Goal: Task Accomplishment & Management: Manage account settings

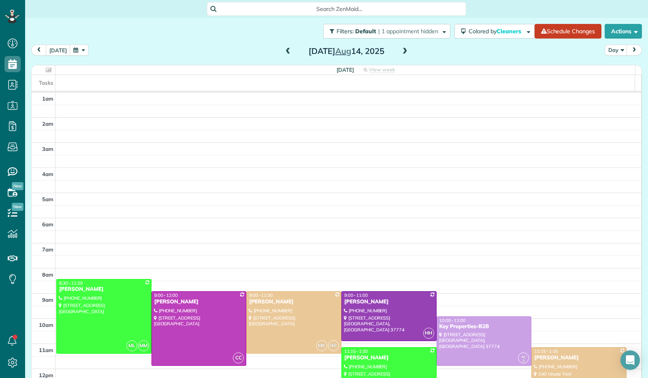
scroll to position [149, 0]
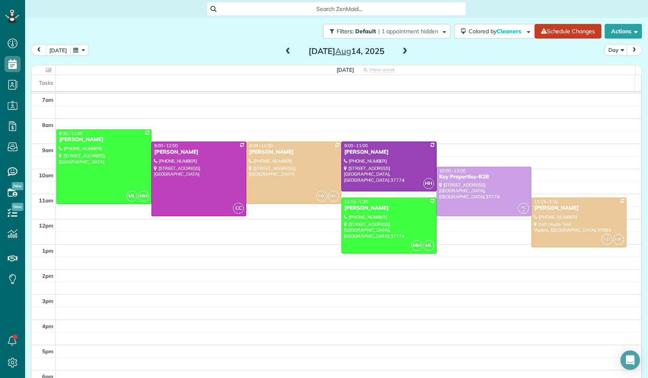
click at [61, 50] on button "[DATE]" at bounding box center [58, 50] width 25 height 11
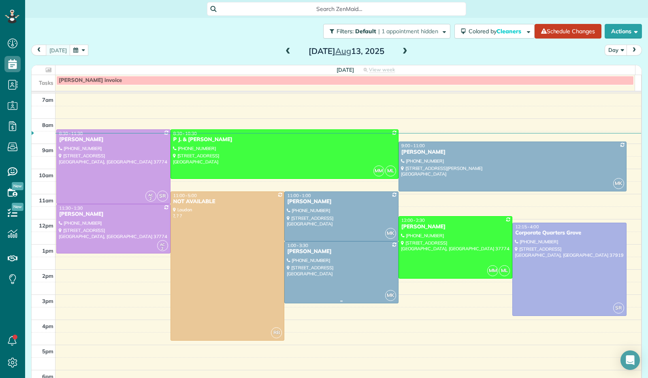
click at [318, 262] on div at bounding box center [341, 271] width 113 height 61
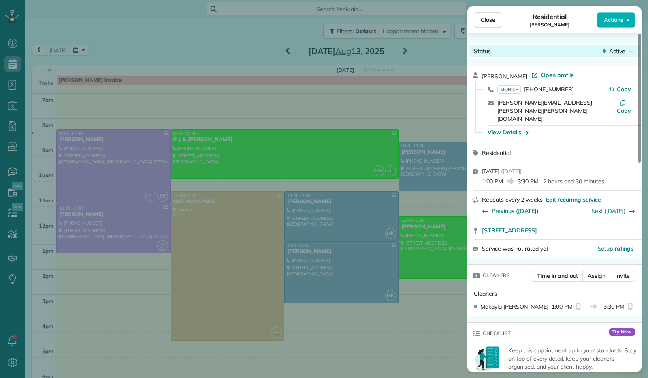
click at [633, 51] on icon at bounding box center [631, 51] width 5 height 8
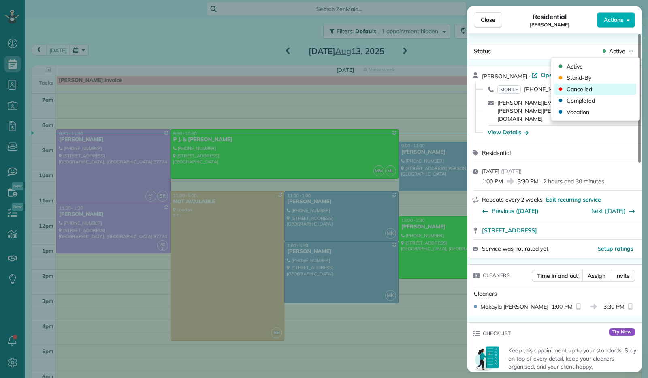
click at [600, 89] on div "Cancelled" at bounding box center [596, 88] width 82 height 11
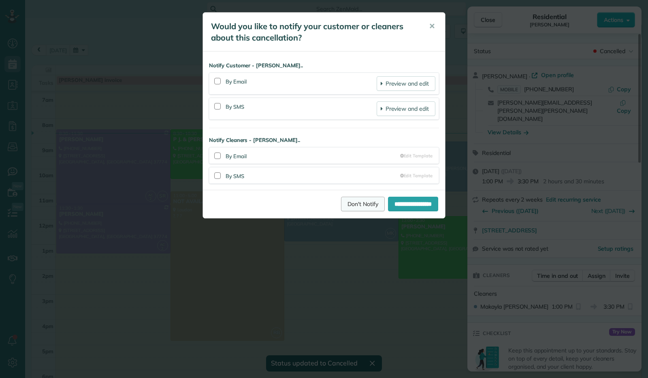
click at [361, 204] on link "Don't Notify" at bounding box center [363, 203] width 44 height 15
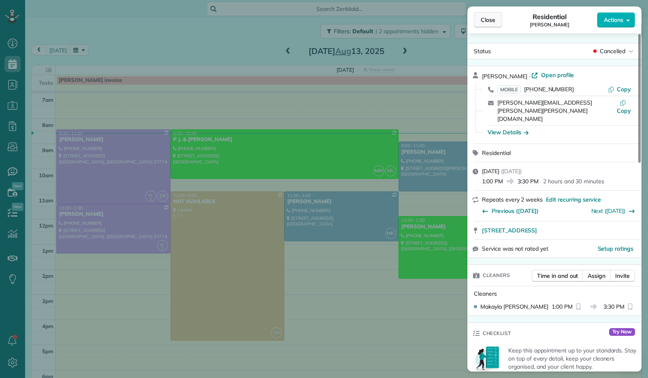
click at [487, 24] on button "Close" at bounding box center [488, 19] width 28 height 15
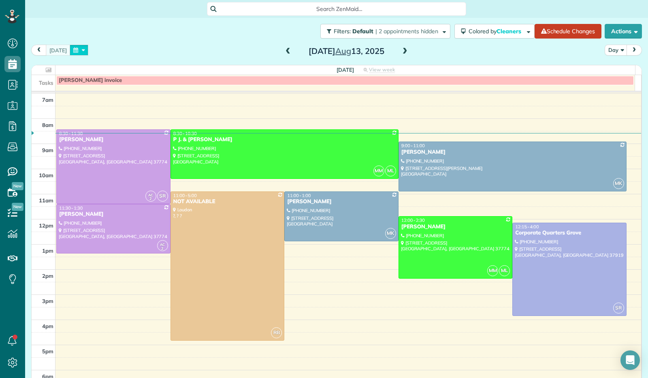
click at [82, 50] on button "button" at bounding box center [79, 50] width 19 height 11
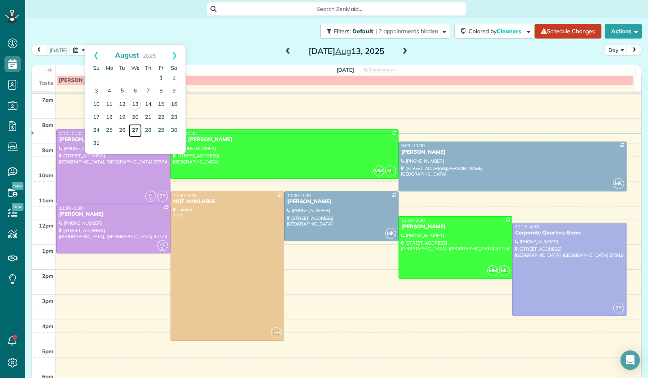
click at [133, 125] on link "27" at bounding box center [135, 130] width 13 height 13
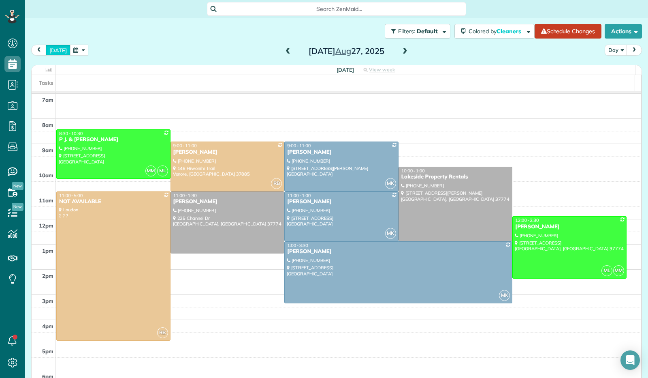
click at [61, 49] on button "[DATE]" at bounding box center [58, 50] width 25 height 11
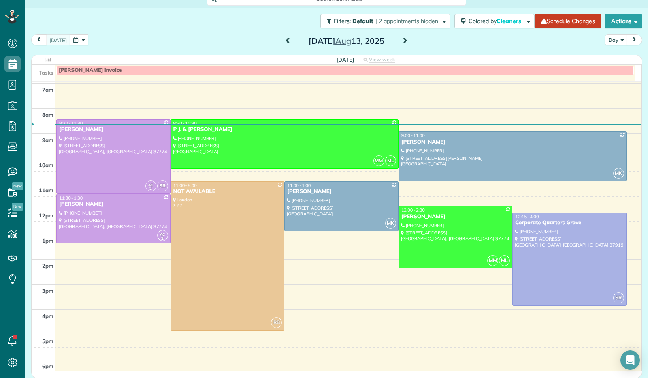
scroll to position [11, 0]
drag, startPoint x: 99, startPoint y: 66, endPoint x: 90, endPoint y: 72, distance: 10.6
click at [90, 72] on span "[PERSON_NAME] invoice" at bounding box center [90, 69] width 63 height 6
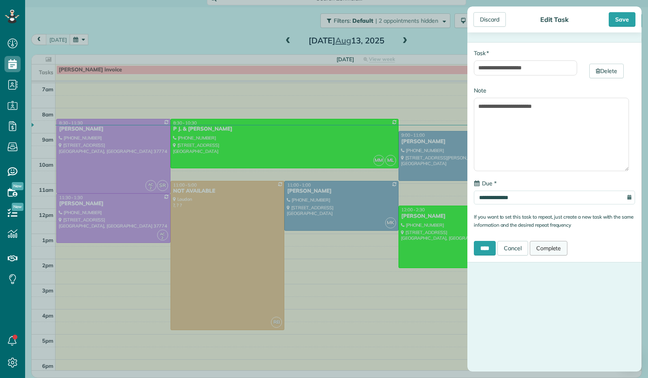
click at [547, 250] on link "Complete" at bounding box center [549, 248] width 38 height 15
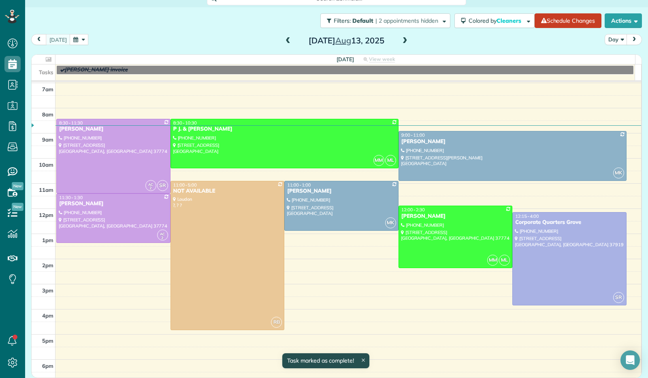
scroll to position [10, 0]
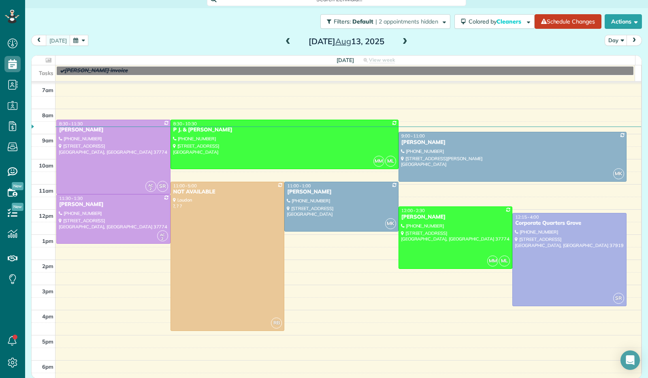
click at [75, 38] on button "button" at bounding box center [79, 40] width 19 height 11
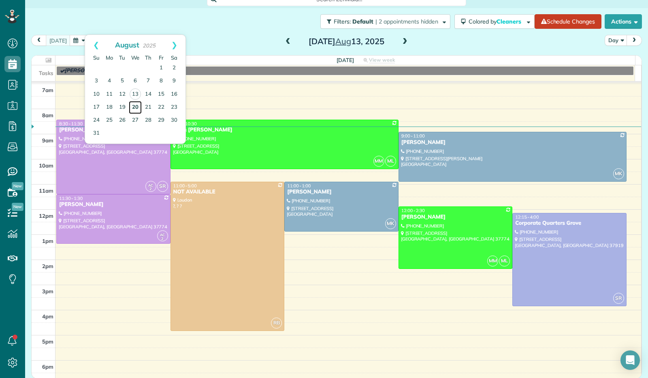
click at [134, 107] on link "20" at bounding box center [135, 107] width 13 height 13
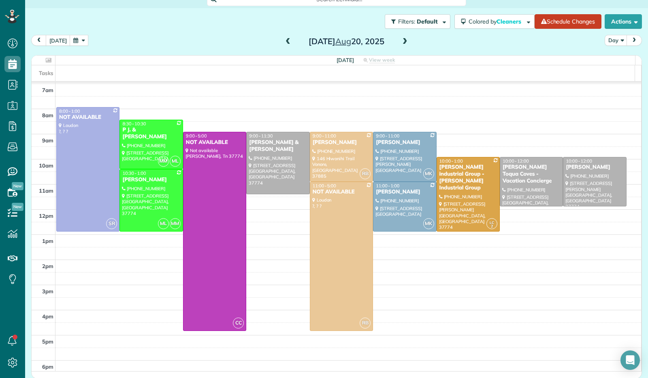
click at [401, 45] on span at bounding box center [405, 42] width 9 height 12
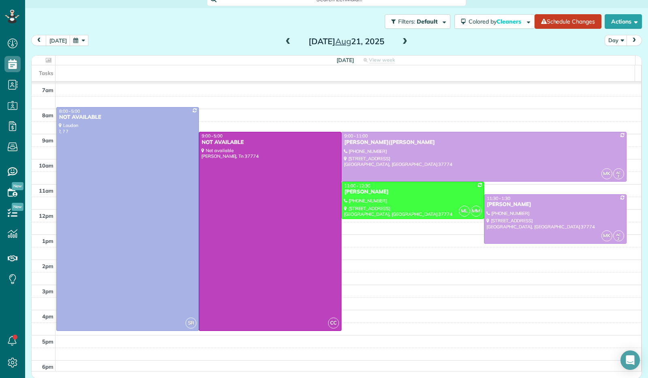
click at [284, 43] on span at bounding box center [288, 41] width 9 height 7
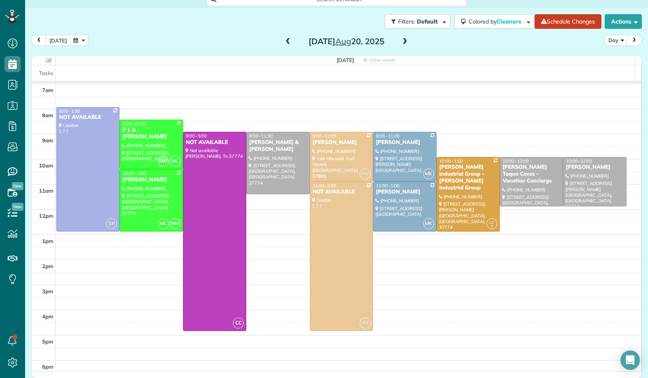
click at [58, 43] on button "[DATE]" at bounding box center [58, 40] width 25 height 11
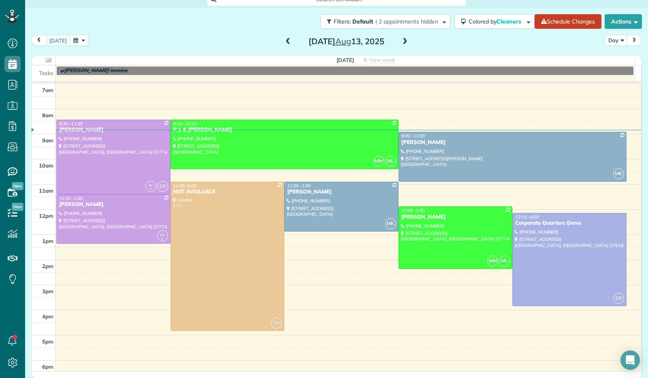
click at [80, 40] on button "button" at bounding box center [79, 40] width 19 height 11
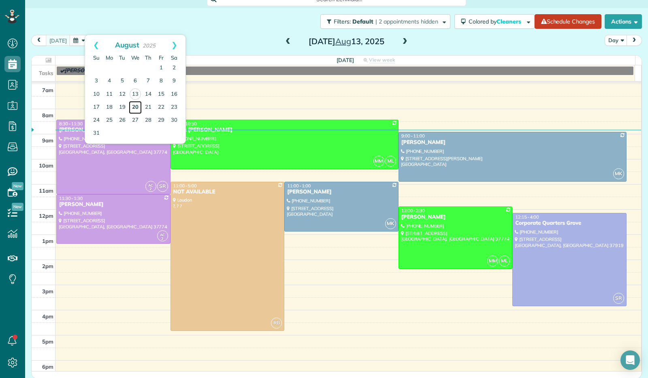
click at [133, 109] on link "20" at bounding box center [135, 107] width 13 height 13
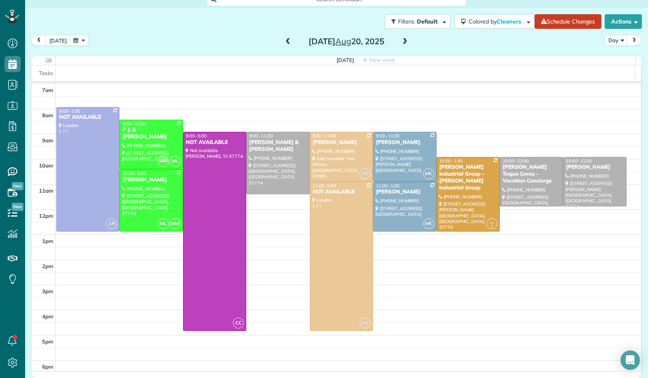
click at [401, 43] on span at bounding box center [405, 41] width 9 height 7
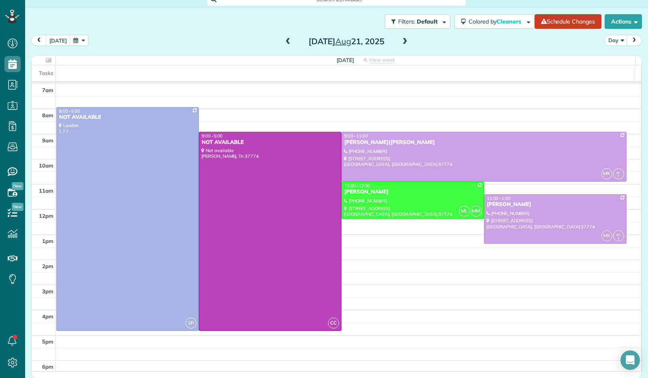
click at [82, 37] on button "button" at bounding box center [79, 40] width 19 height 11
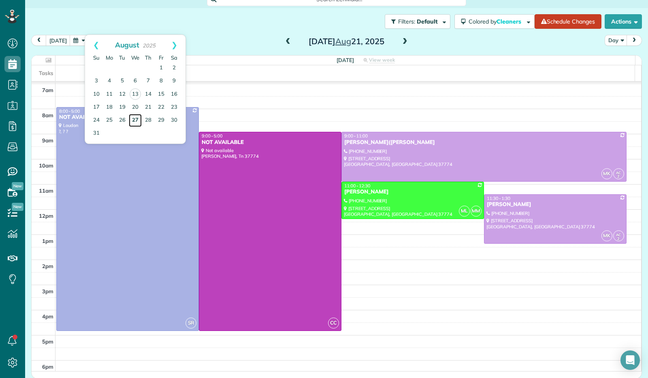
click at [137, 115] on link "27" at bounding box center [135, 120] width 13 height 13
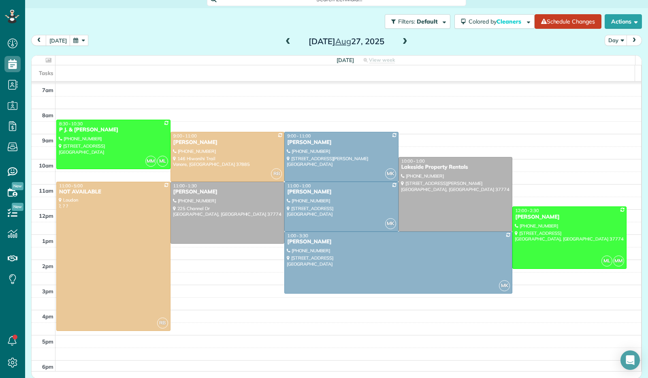
click at [77, 41] on button "button" at bounding box center [79, 40] width 19 height 11
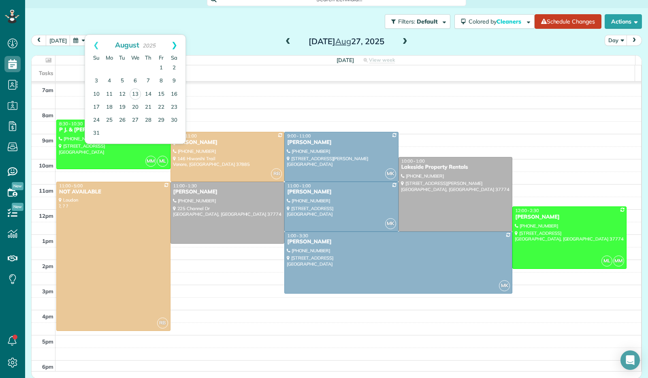
click at [176, 44] on link "Next" at bounding box center [174, 45] width 22 height 20
click at [137, 68] on link "3" at bounding box center [135, 68] width 13 height 13
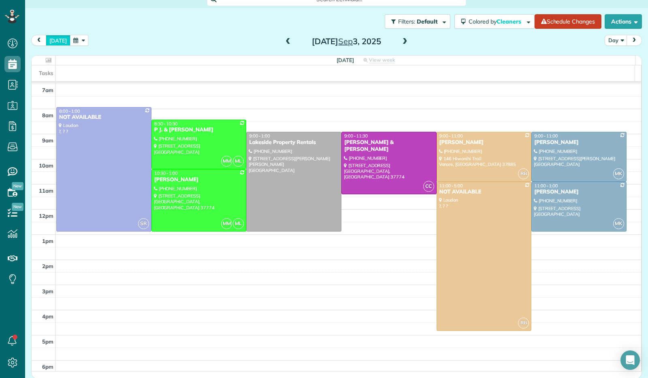
click at [53, 36] on button "[DATE]" at bounding box center [58, 40] width 25 height 11
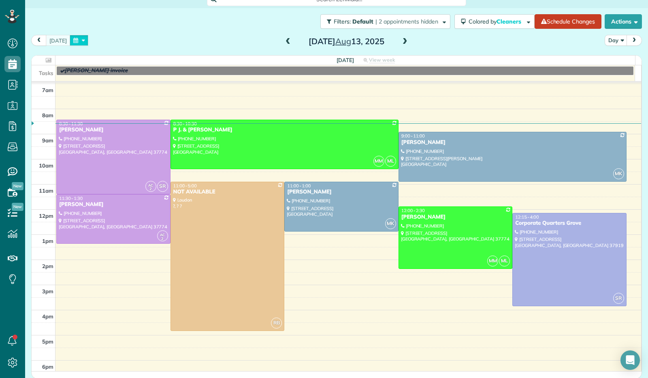
click at [83, 42] on button "button" at bounding box center [79, 40] width 19 height 11
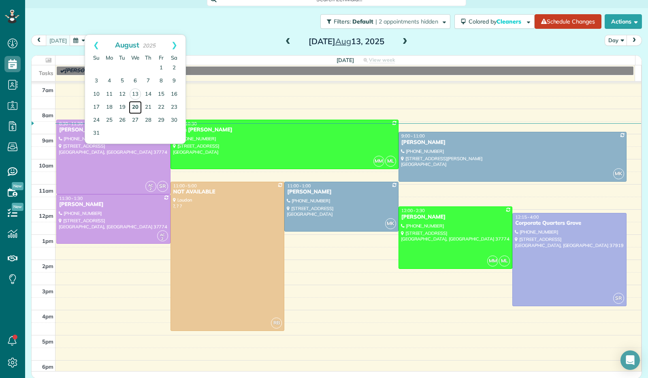
click at [138, 109] on link "20" at bounding box center [135, 107] width 13 height 13
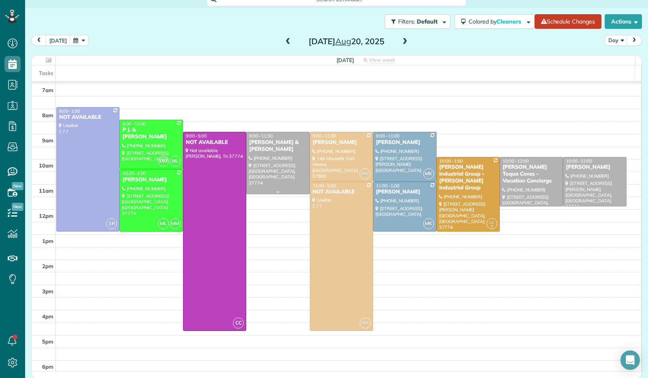
click at [271, 152] on div at bounding box center [278, 162] width 62 height 61
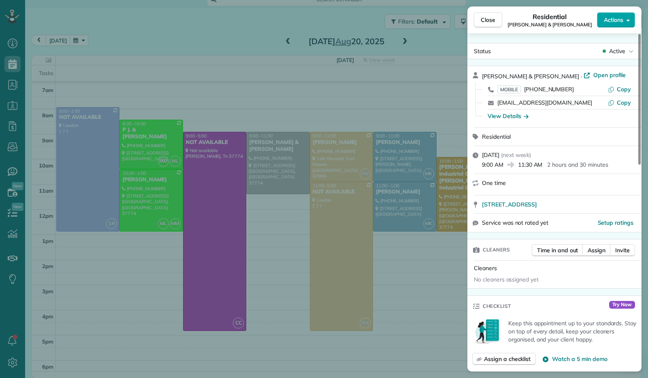
click at [628, 20] on icon "button" at bounding box center [628, 20] width 3 height 2
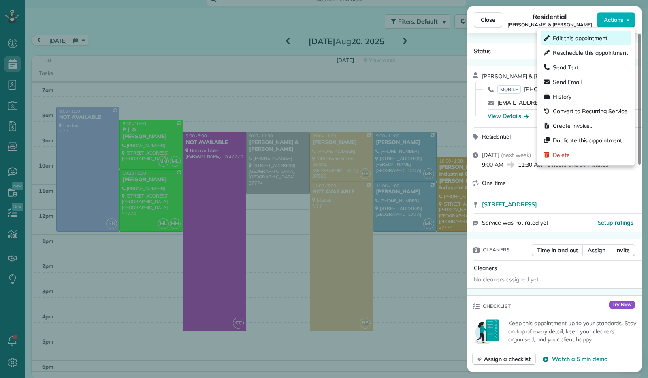
click at [605, 39] on span "Edit this appointment" at bounding box center [580, 38] width 55 height 8
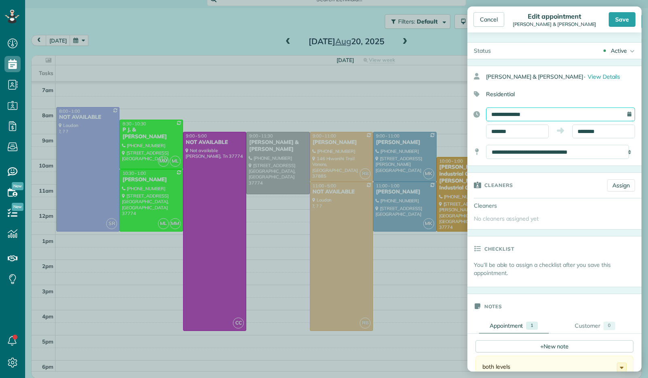
click at [508, 118] on input "**********" at bounding box center [560, 114] width 149 height 14
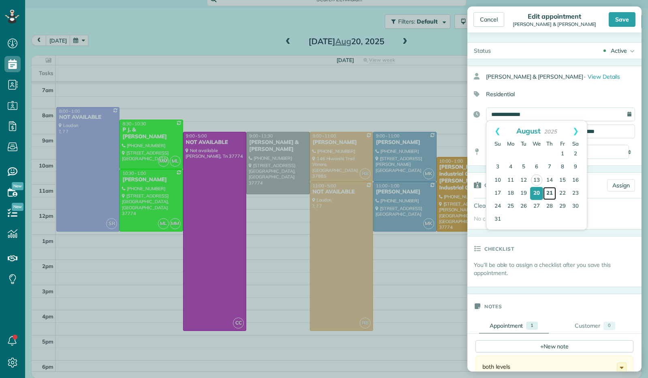
click at [551, 192] on link "21" at bounding box center [549, 193] width 13 height 13
type input "**********"
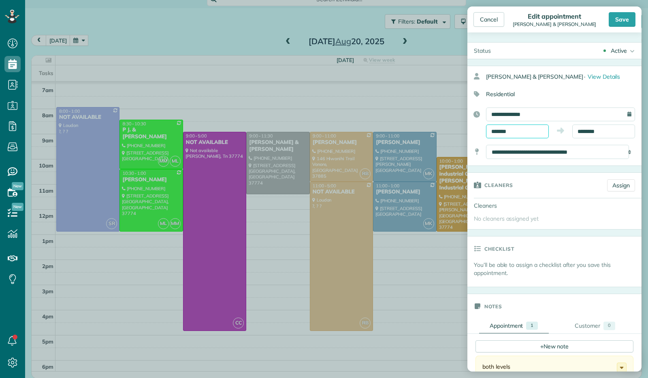
click at [510, 131] on input "*******" at bounding box center [517, 131] width 63 height 14
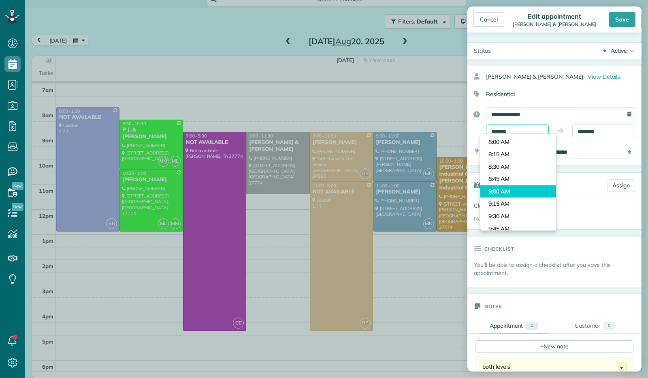
scroll to position [380, 0]
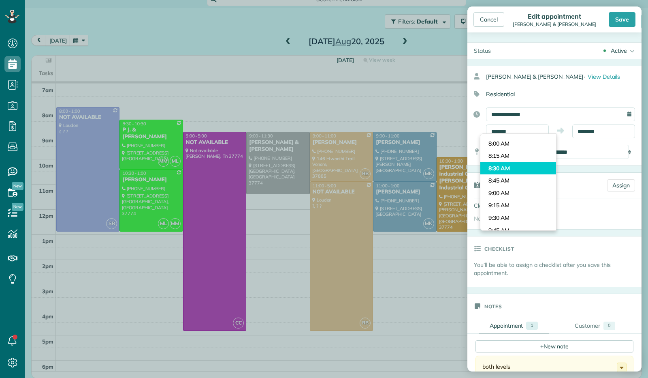
type input "*******"
click at [510, 167] on body "Dashboard Scheduling Calendar View List View Dispatch View - Weekly scheduling …" at bounding box center [324, 189] width 648 height 378
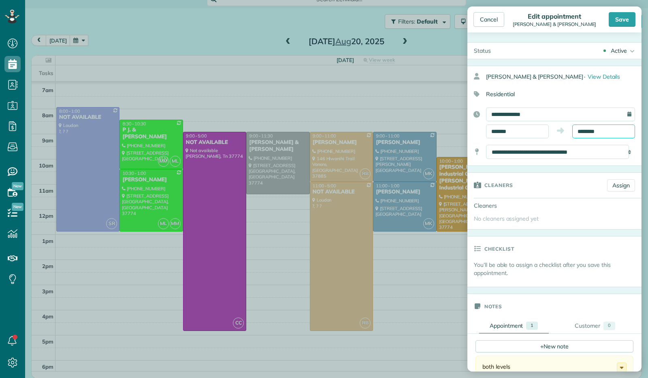
click at [583, 127] on input "********" at bounding box center [603, 131] width 63 height 14
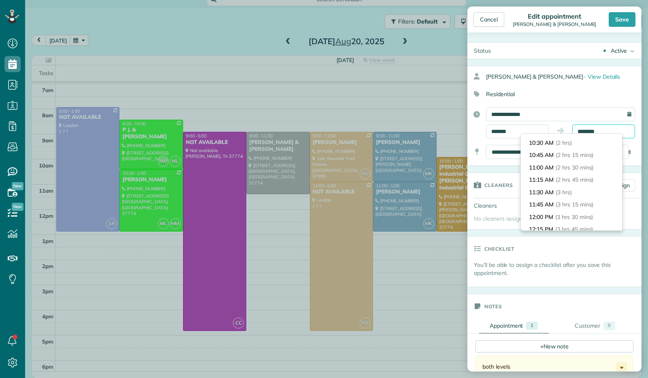
scroll to position [96, 0]
type input "********"
click at [580, 146] on li "10:30 AM (2 hrs)" at bounding box center [571, 143] width 101 height 13
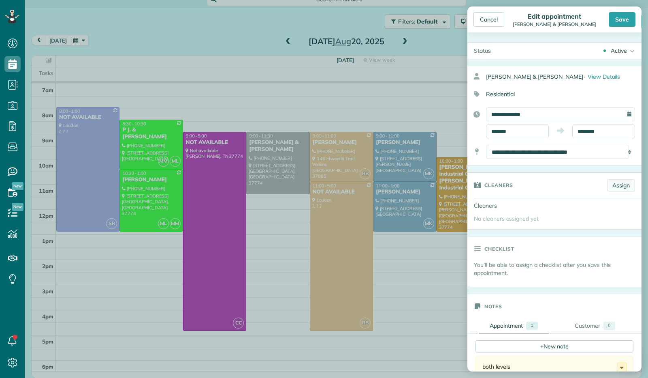
click at [612, 186] on link "Assign" at bounding box center [621, 185] width 28 height 12
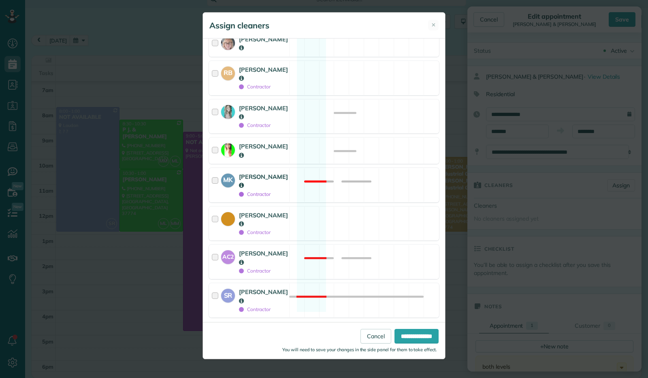
scroll to position [173, 0]
click at [215, 143] on div at bounding box center [216, 150] width 9 height 17
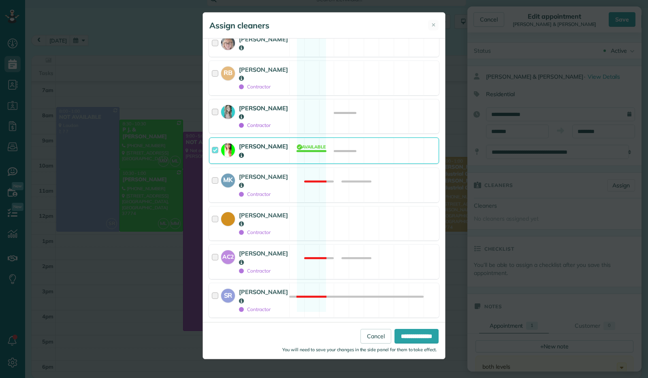
click at [216, 108] on div at bounding box center [216, 117] width 9 height 26
click at [403, 329] on input "**********" at bounding box center [417, 336] width 44 height 15
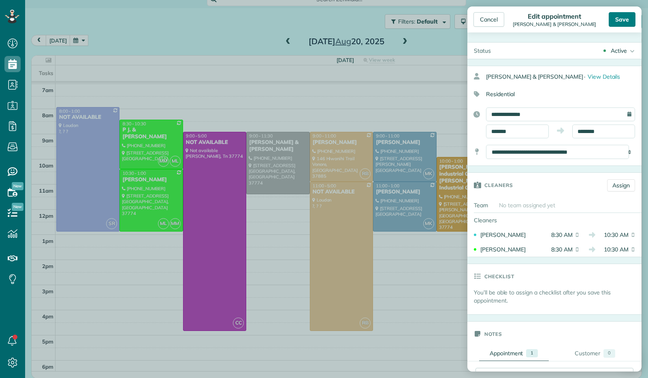
click at [617, 19] on div "Save" at bounding box center [622, 19] width 27 height 15
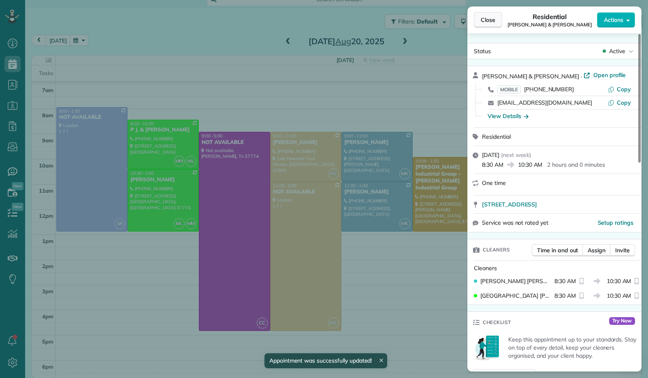
click at [486, 22] on span "Close" at bounding box center [488, 20] width 15 height 8
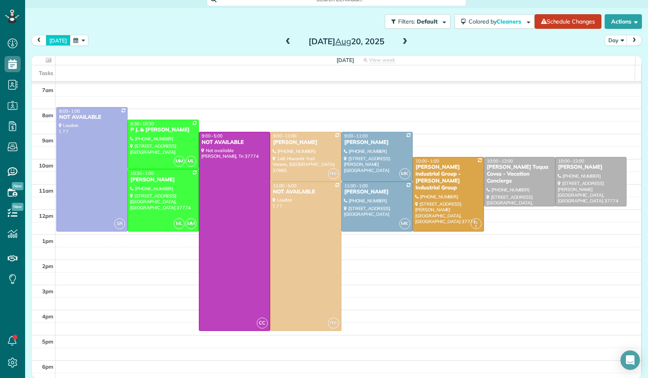
click at [56, 36] on button "[DATE]" at bounding box center [58, 40] width 25 height 11
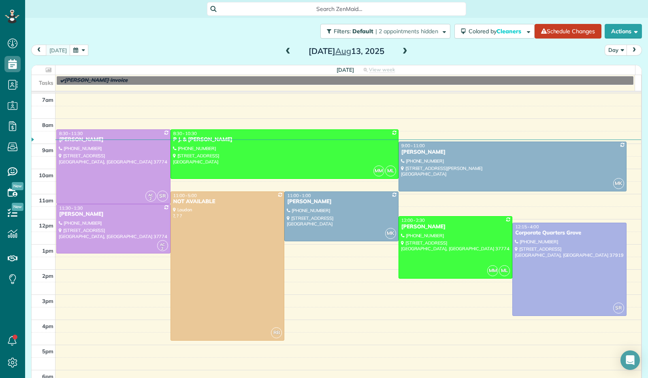
click at [401, 54] on span at bounding box center [405, 51] width 9 height 7
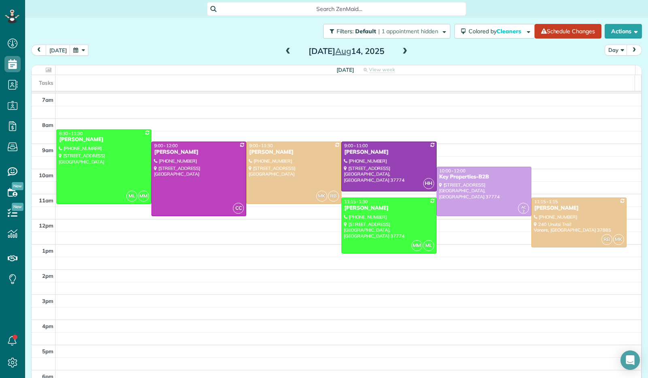
click at [401, 54] on span at bounding box center [405, 51] width 9 height 7
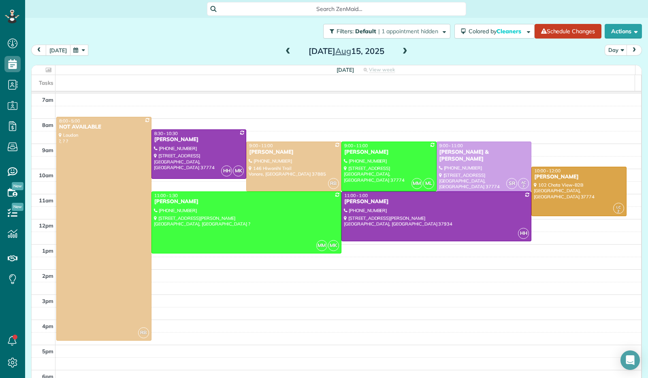
click at [58, 51] on button "[DATE]" at bounding box center [58, 50] width 25 height 11
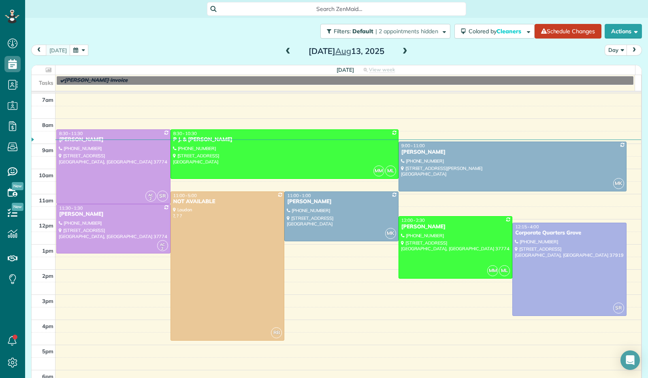
click at [73, 47] on button "button" at bounding box center [79, 50] width 19 height 11
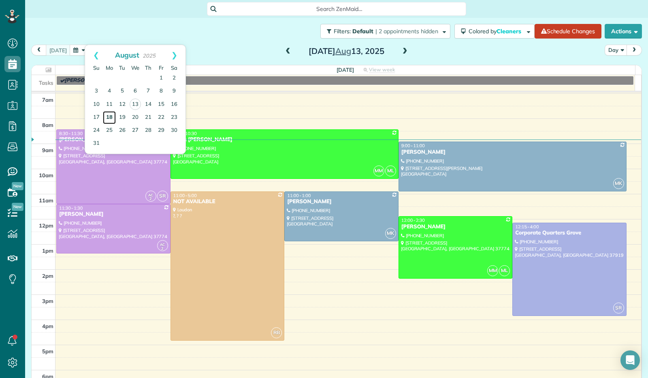
click at [112, 119] on link "18" at bounding box center [109, 117] width 13 height 13
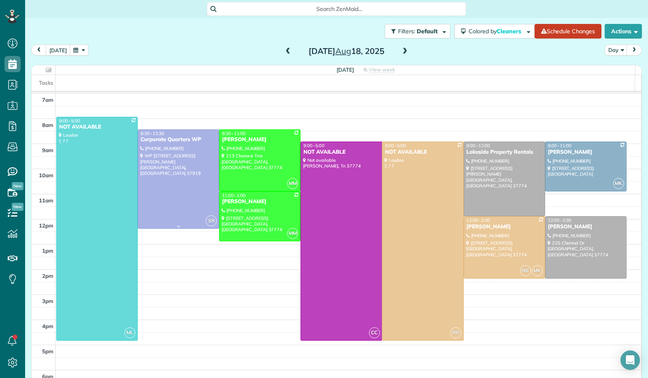
click at [156, 178] on div at bounding box center [178, 179] width 81 height 98
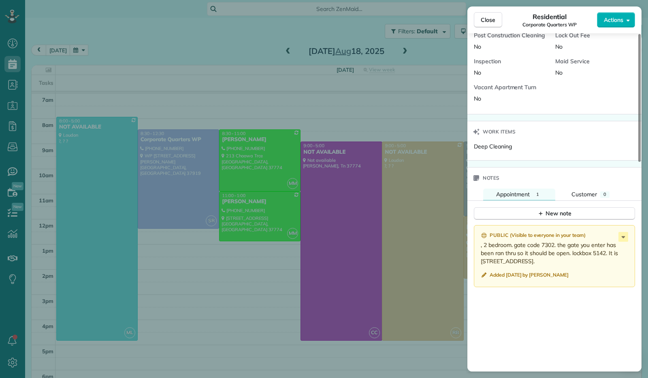
scroll to position [446, 0]
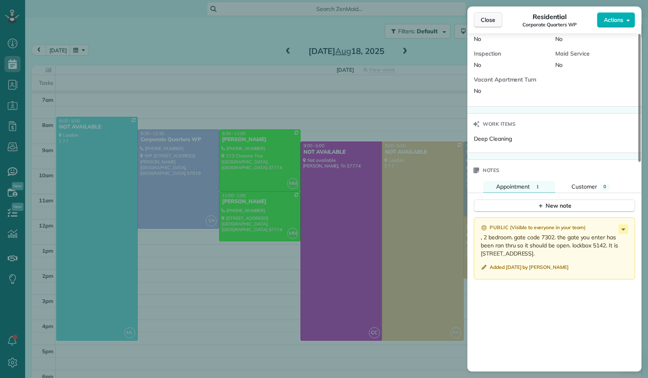
click at [487, 25] on button "Close" at bounding box center [488, 19] width 28 height 15
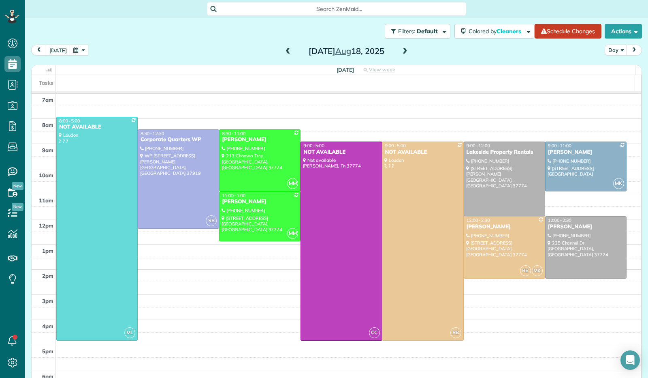
click at [401, 50] on span at bounding box center [405, 51] width 9 height 7
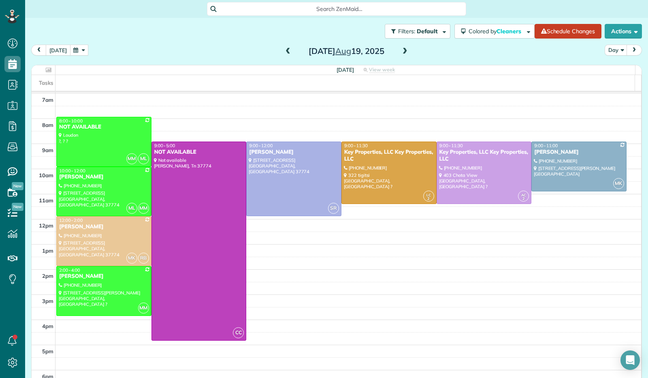
click at [58, 51] on button "[DATE]" at bounding box center [58, 50] width 25 height 11
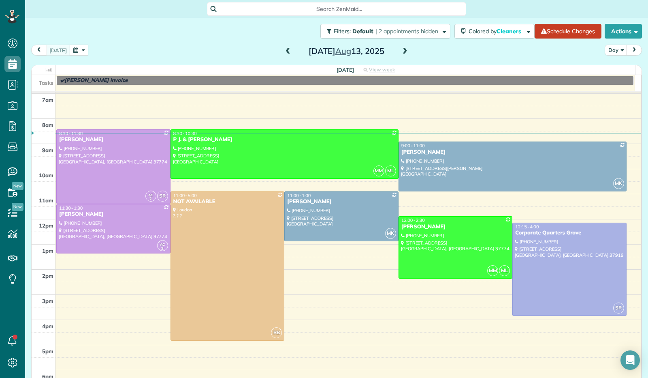
click at [77, 47] on button "button" at bounding box center [79, 50] width 19 height 11
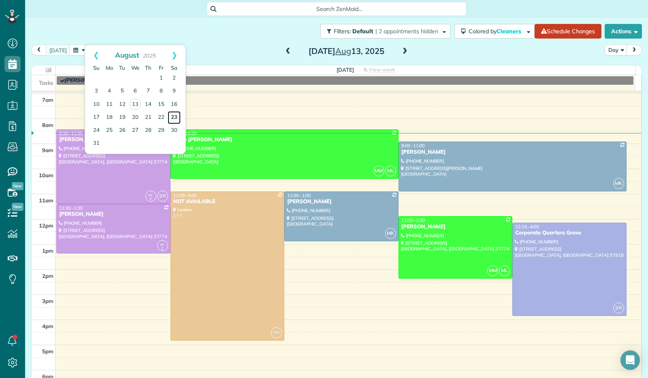
click at [173, 116] on link "23" at bounding box center [174, 117] width 13 height 13
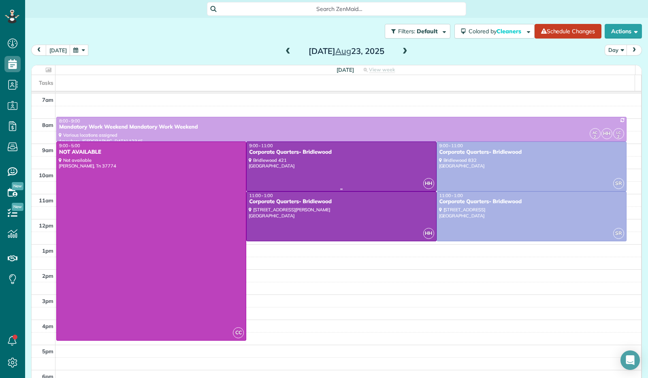
click at [323, 153] on div "Corporate Quarters- Bridlewood" at bounding box center [341, 152] width 185 height 7
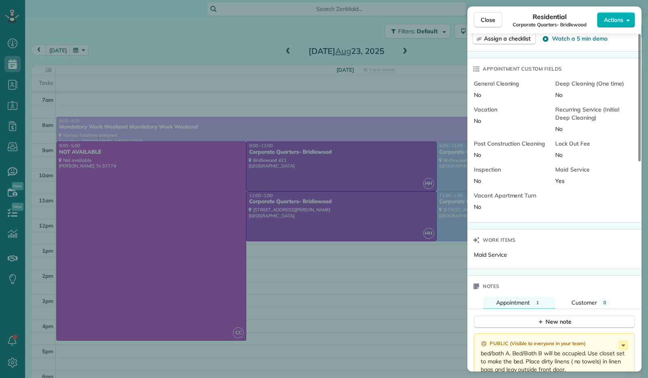
scroll to position [555, 0]
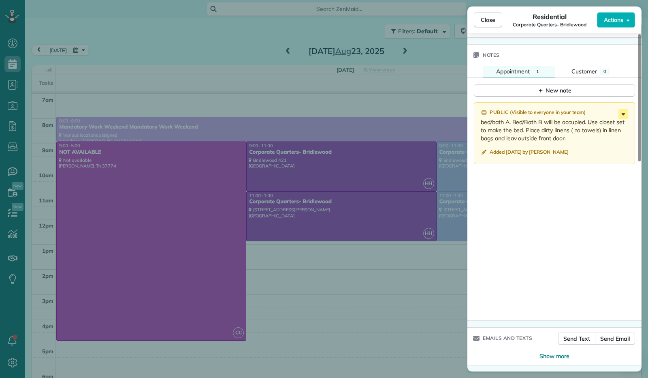
click at [623, 114] on icon at bounding box center [624, 114] width 4 height 2
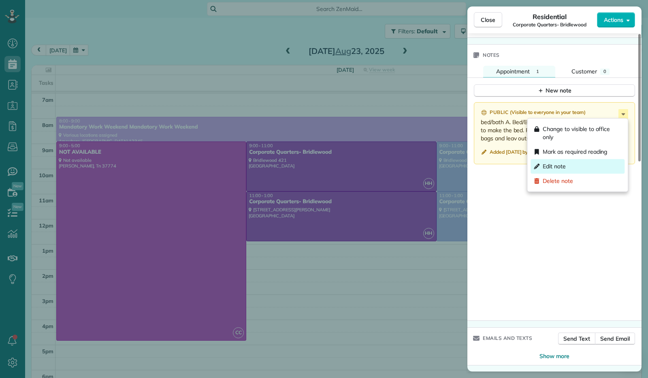
click at [589, 167] on div "Edit note" at bounding box center [578, 166] width 94 height 15
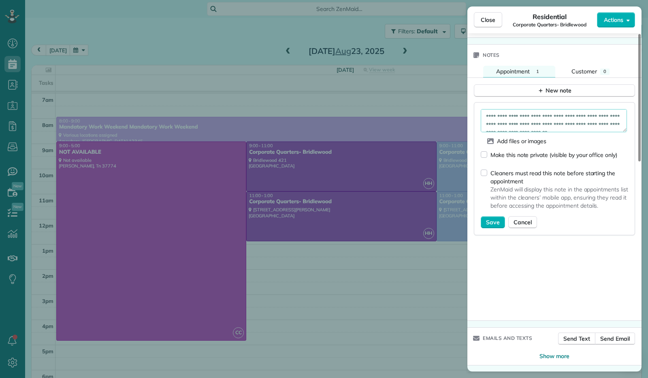
scroll to position [8, 0]
click at [617, 126] on textarea "**********" at bounding box center [554, 120] width 146 height 23
type textarea "**********"
click at [490, 224] on span "Save" at bounding box center [493, 222] width 14 height 8
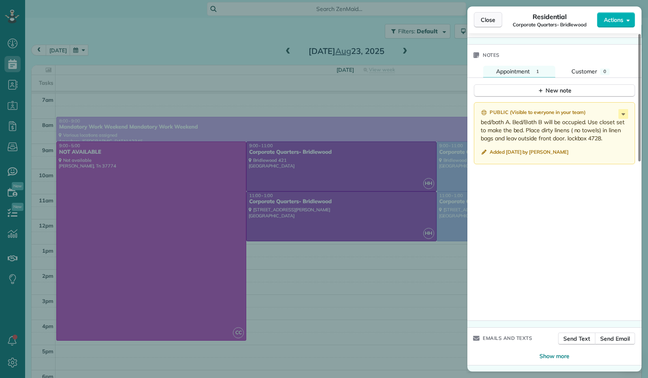
click at [486, 14] on button "Close" at bounding box center [488, 19] width 28 height 15
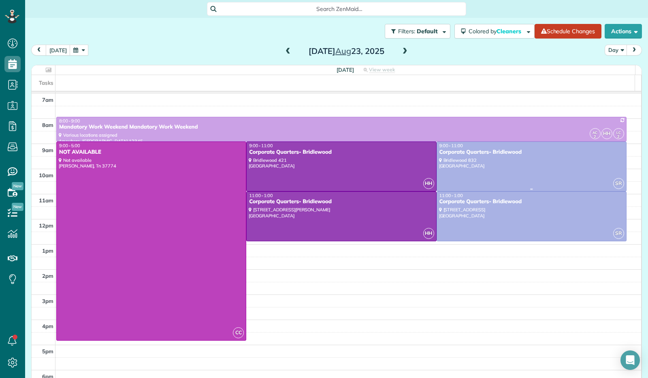
click at [509, 162] on div at bounding box center [531, 166] width 189 height 49
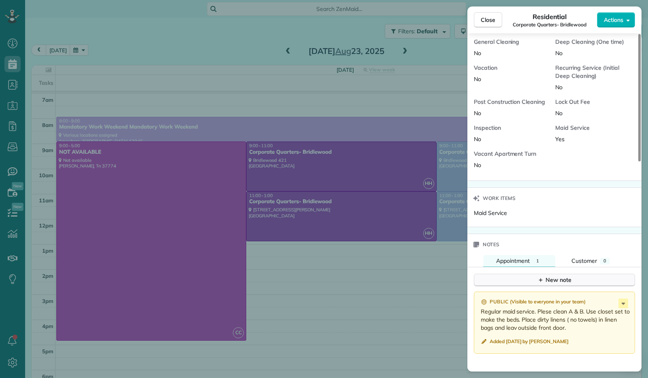
scroll to position [555, 0]
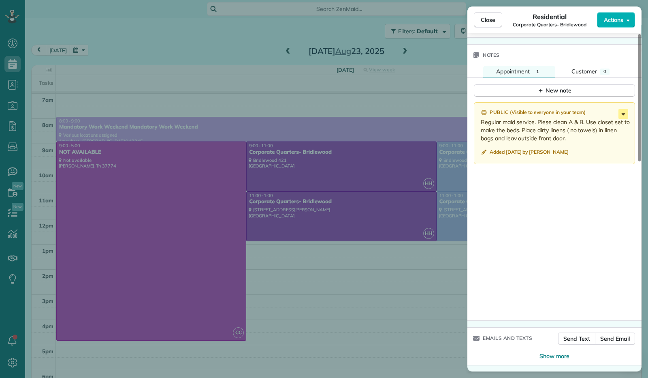
click at [627, 115] on icon at bounding box center [624, 114] width 10 height 10
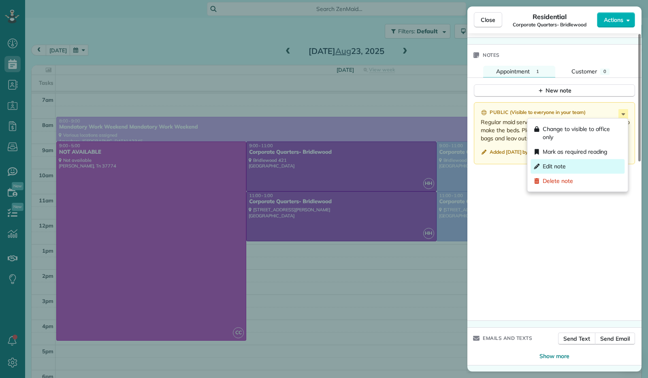
click at [584, 168] on div "Edit note" at bounding box center [578, 166] width 94 height 15
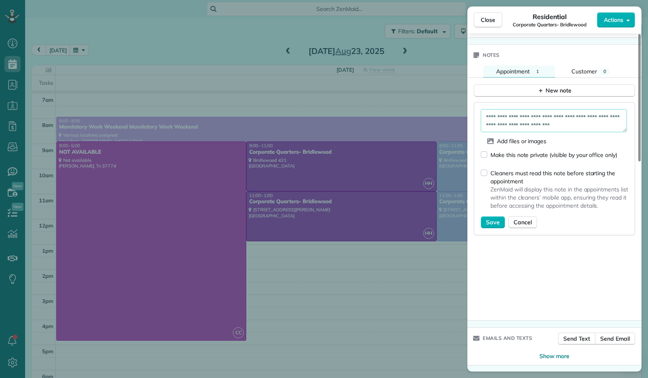
scroll to position [8, 0]
click at [617, 126] on textarea "**********" at bounding box center [554, 120] width 146 height 23
type textarea "**********"
click at [486, 221] on span "Save" at bounding box center [493, 222] width 14 height 8
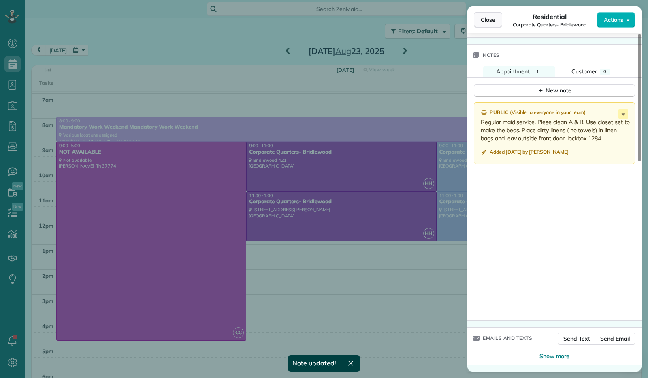
click at [485, 17] on span "Close" at bounding box center [488, 20] width 15 height 8
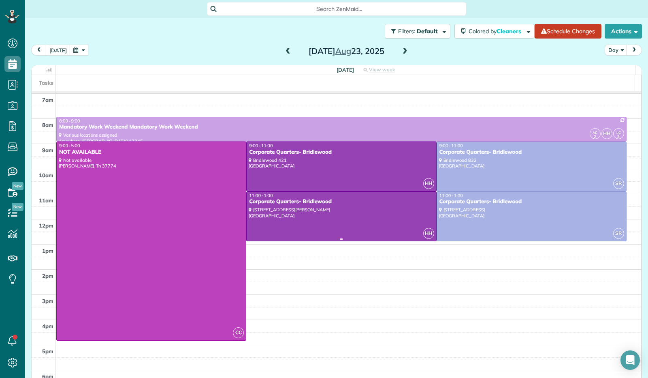
click at [342, 219] on div at bounding box center [341, 216] width 189 height 49
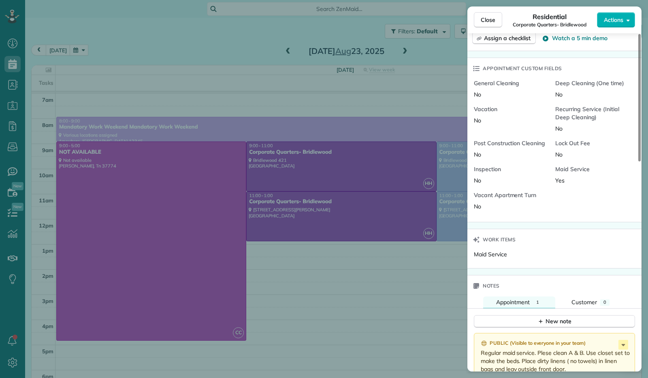
scroll to position [406, 0]
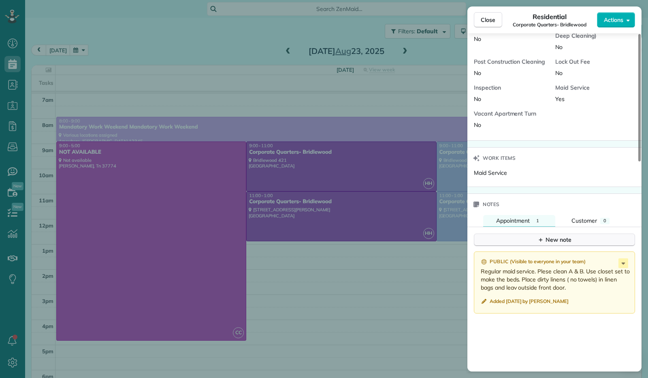
click at [583, 239] on button "New note" at bounding box center [554, 239] width 161 height 13
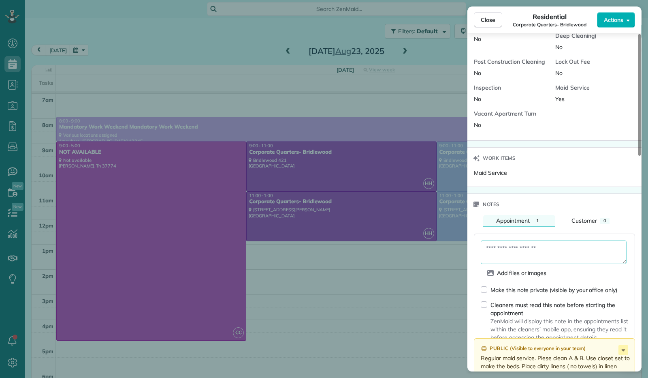
click at [575, 248] on textarea at bounding box center [554, 251] width 146 height 23
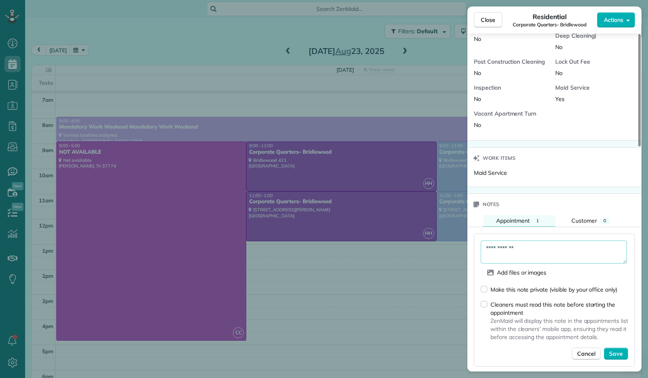
scroll to position [487, 0]
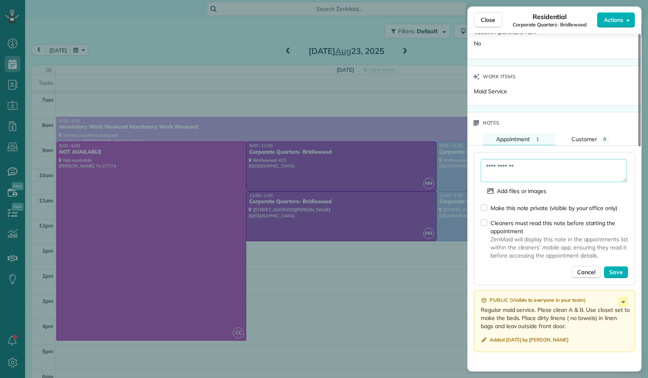
type textarea "**********"
click at [614, 268] on span "Save" at bounding box center [616, 272] width 14 height 8
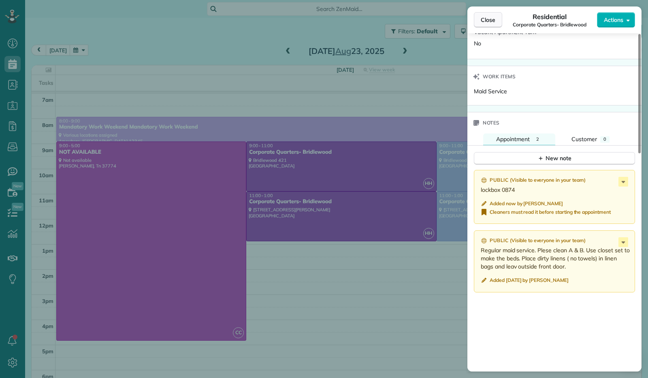
click at [492, 20] on span "Close" at bounding box center [488, 20] width 15 height 8
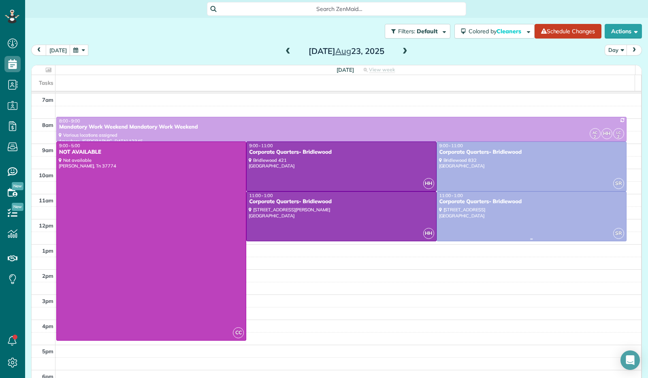
click at [490, 204] on div "Corporate Quarters- Bridlewood" at bounding box center [531, 201] width 185 height 7
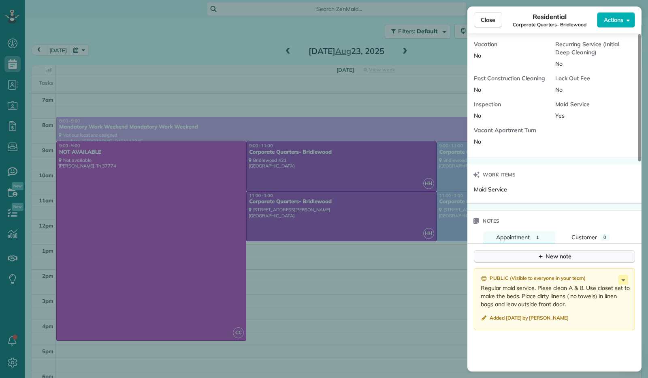
scroll to position [405, 0]
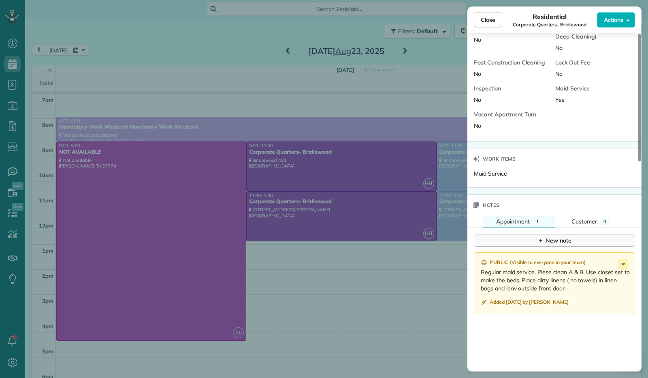
click at [540, 237] on icon "button" at bounding box center [541, 240] width 6 height 6
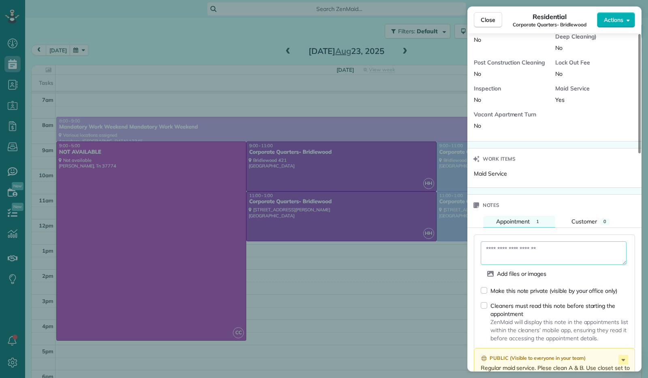
click at [536, 252] on textarea at bounding box center [554, 252] width 146 height 23
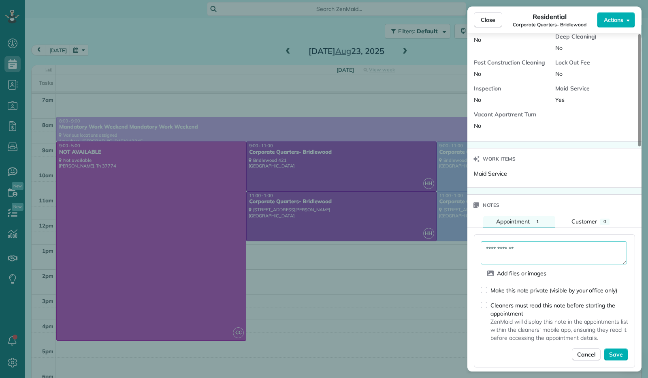
type textarea "**********"
click at [620, 354] on span "Save" at bounding box center [616, 354] width 14 height 8
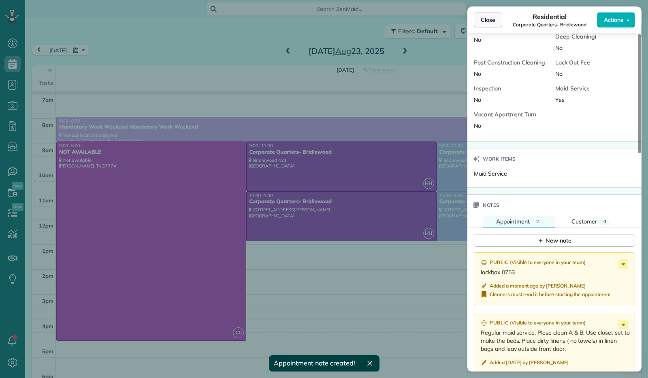
click at [489, 23] on span "Close" at bounding box center [488, 20] width 15 height 8
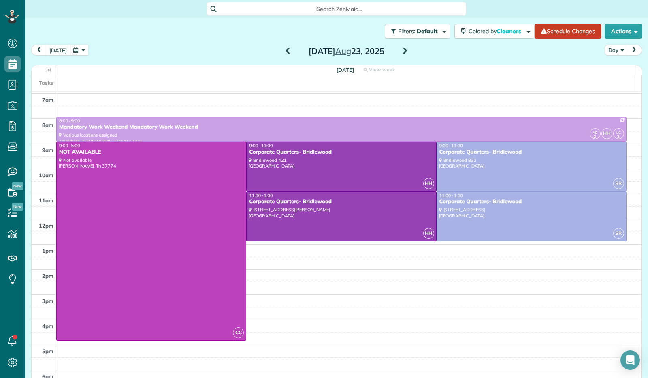
click at [58, 53] on button "[DATE]" at bounding box center [58, 50] width 25 height 11
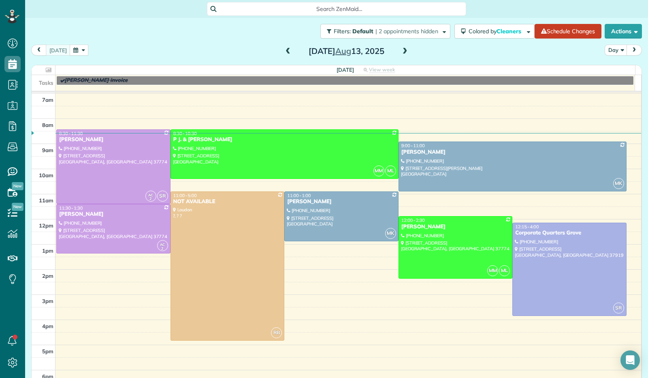
click at [402, 53] on span at bounding box center [405, 51] width 9 height 7
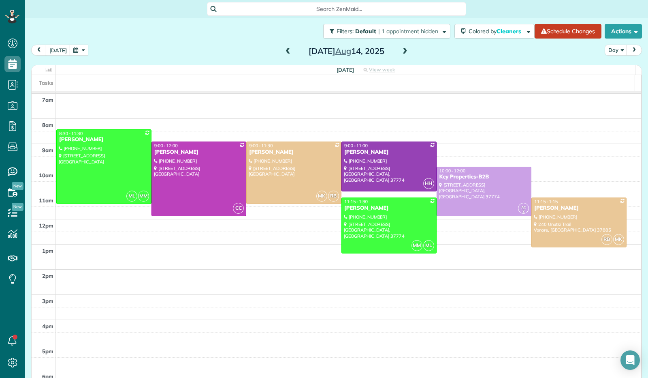
click at [81, 51] on button "button" at bounding box center [79, 50] width 19 height 11
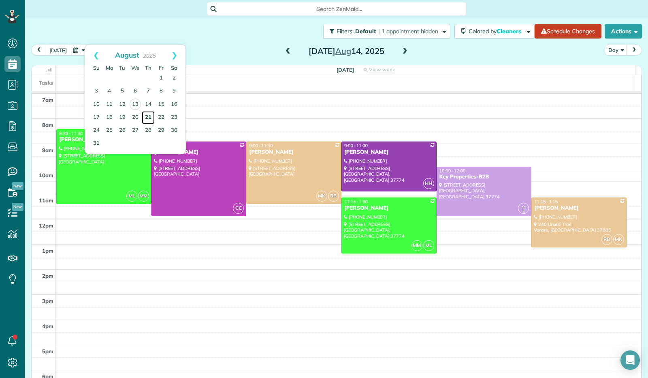
click at [147, 115] on link "21" at bounding box center [148, 117] width 13 height 13
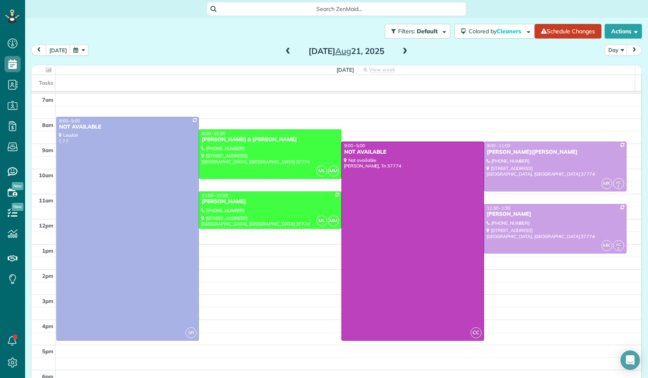
click at [76, 46] on button "button" at bounding box center [79, 50] width 19 height 11
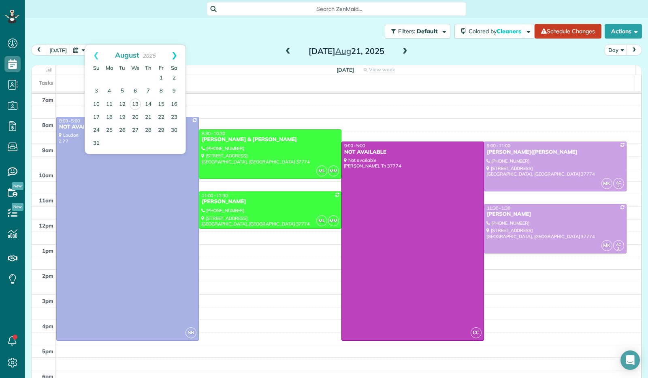
click at [175, 53] on link "Next" at bounding box center [174, 55] width 22 height 20
click at [135, 78] on link "3" at bounding box center [135, 78] width 13 height 13
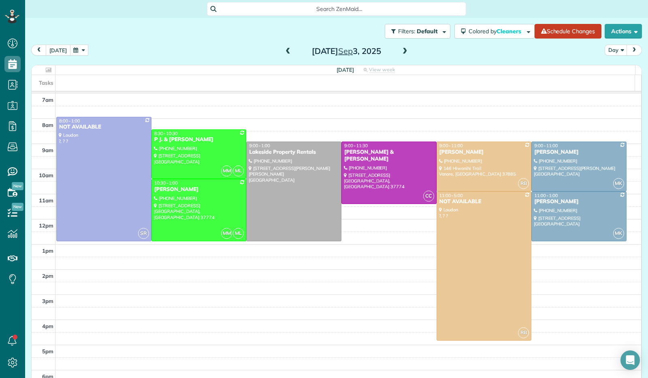
click at [61, 47] on button "[DATE]" at bounding box center [58, 50] width 25 height 11
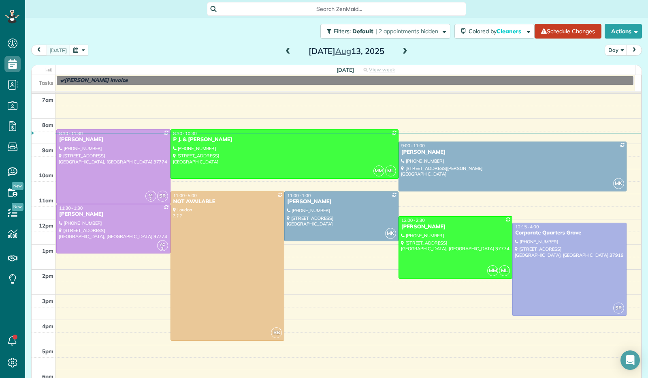
click at [80, 52] on button "button" at bounding box center [79, 50] width 19 height 11
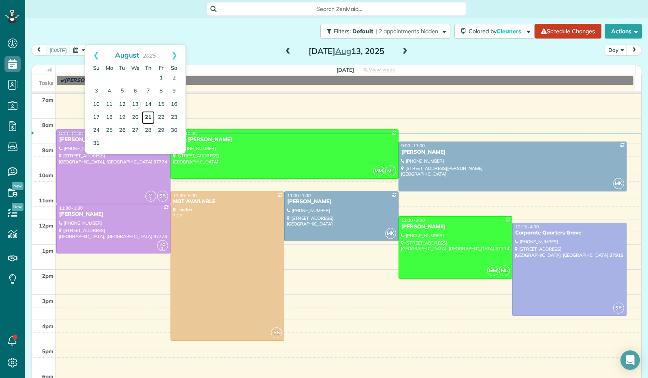
click at [150, 116] on link "21" at bounding box center [148, 117] width 13 height 13
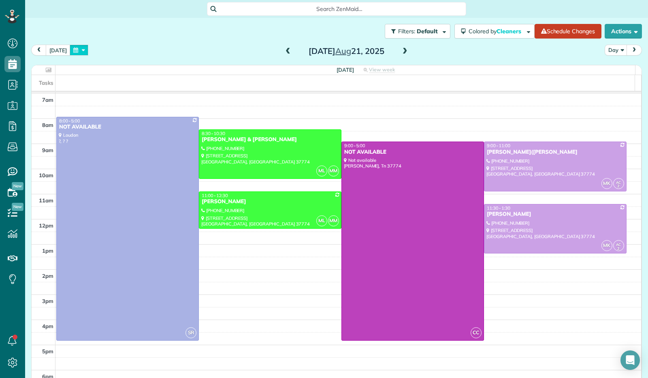
click at [73, 53] on button "button" at bounding box center [79, 50] width 19 height 11
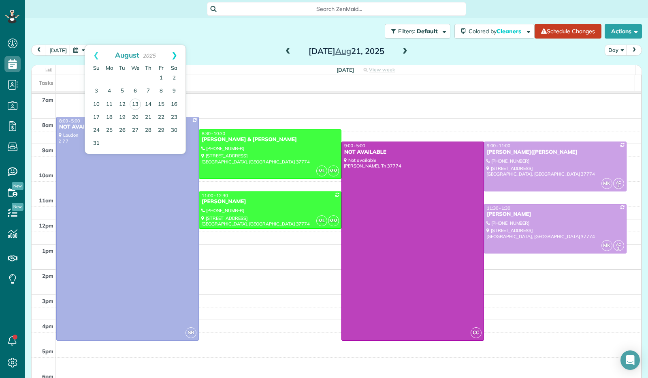
click at [175, 51] on link "Next" at bounding box center [174, 55] width 22 height 20
click at [137, 77] on link "3" at bounding box center [135, 78] width 13 height 13
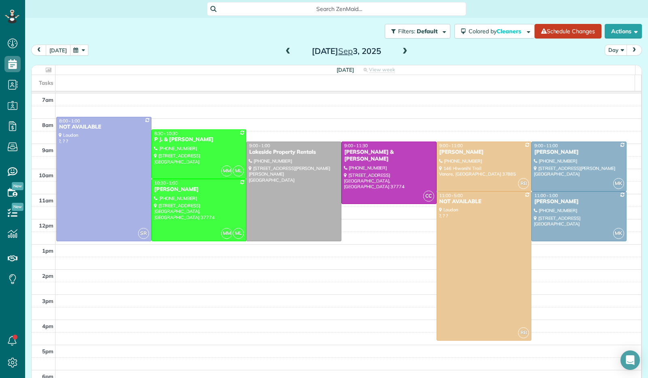
click at [59, 48] on button "[DATE]" at bounding box center [58, 50] width 25 height 11
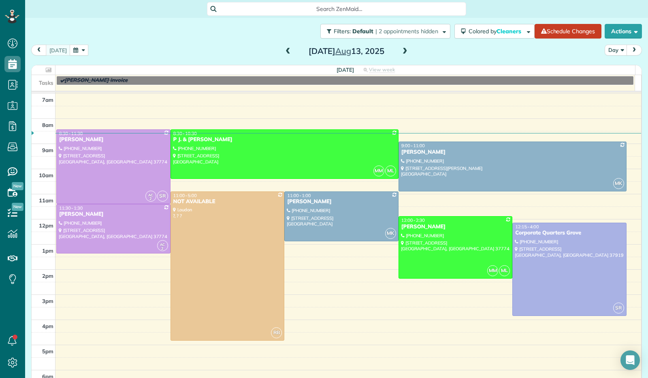
click at [81, 50] on button "button" at bounding box center [79, 50] width 19 height 11
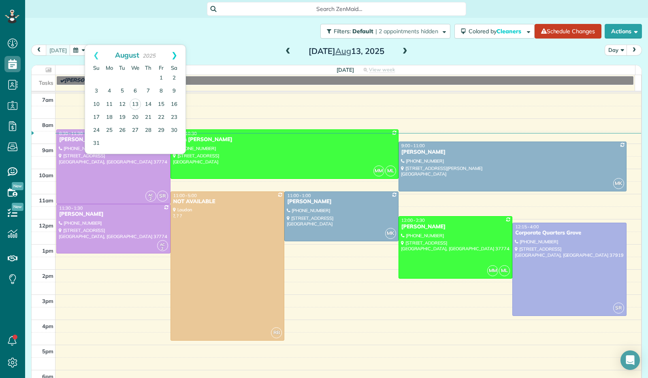
click at [175, 49] on link "Next" at bounding box center [174, 55] width 22 height 20
click at [137, 79] on link "3" at bounding box center [135, 78] width 13 height 13
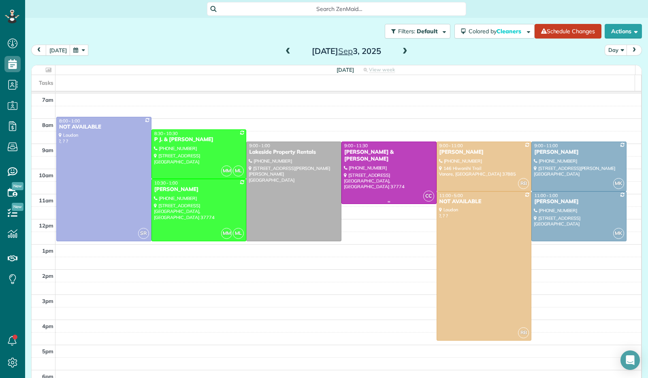
click at [377, 170] on div at bounding box center [389, 172] width 94 height 61
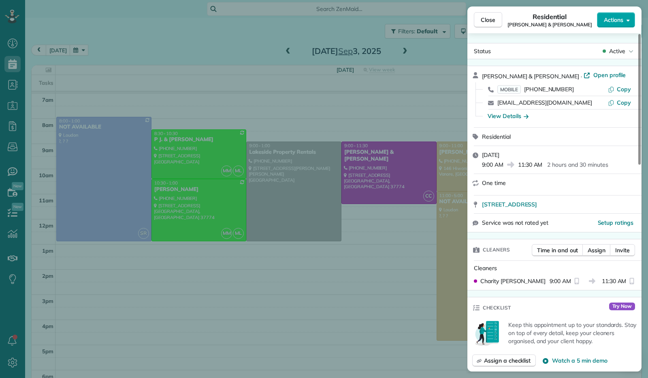
click at [633, 21] on button "Actions" at bounding box center [616, 19] width 38 height 15
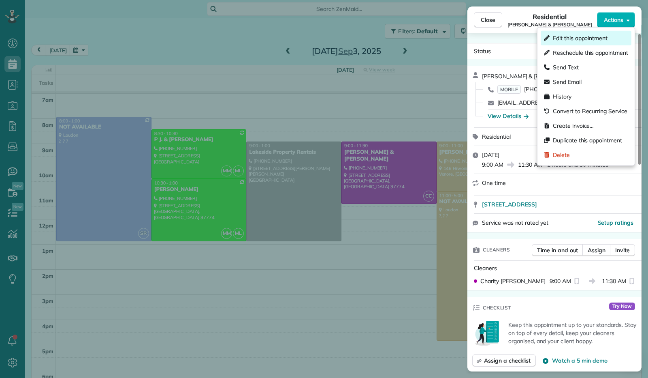
click at [618, 34] on div "Edit this appointment" at bounding box center [586, 38] width 91 height 15
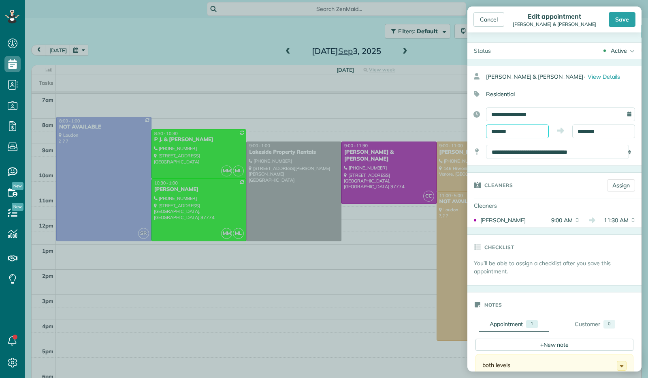
click at [519, 130] on input "*******" at bounding box center [517, 131] width 63 height 14
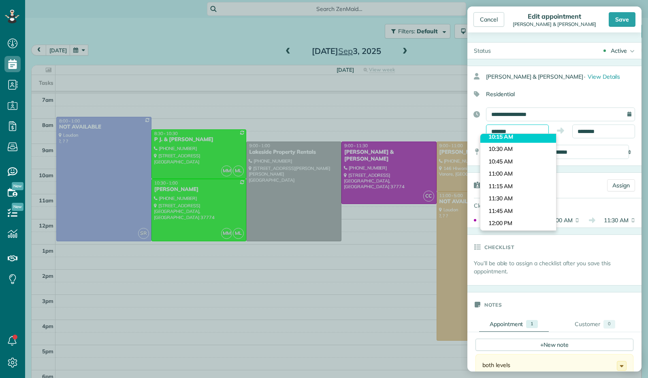
scroll to position [502, 0]
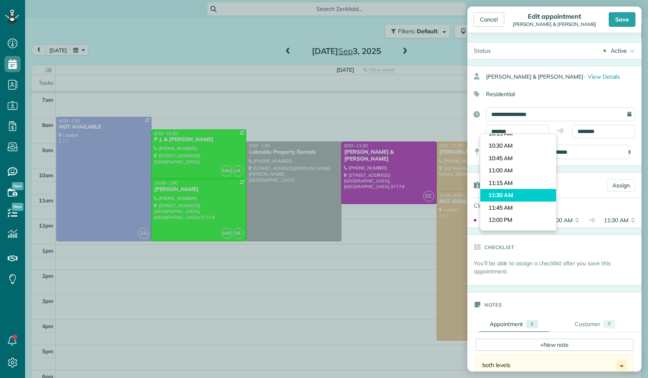
type input "********"
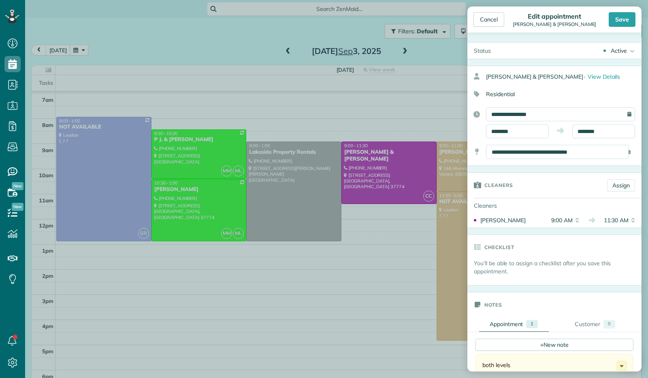
click at [512, 190] on body "Dashboard Scheduling Calendar View List View Dispatch View - Weekly scheduling …" at bounding box center [324, 189] width 648 height 378
click at [596, 134] on body "Dashboard Scheduling Calendar View List View Dispatch View - Weekly scheduling …" at bounding box center [324, 189] width 648 height 378
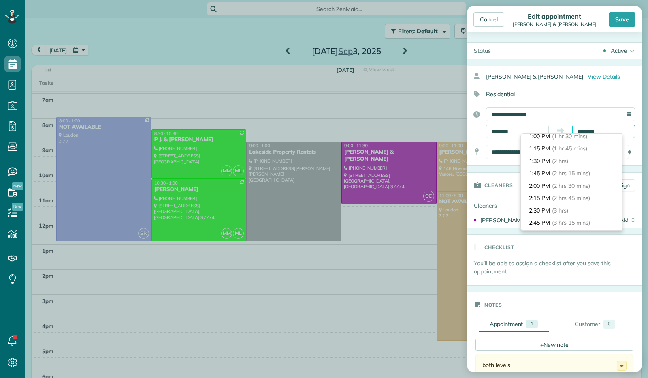
scroll to position [81, 0]
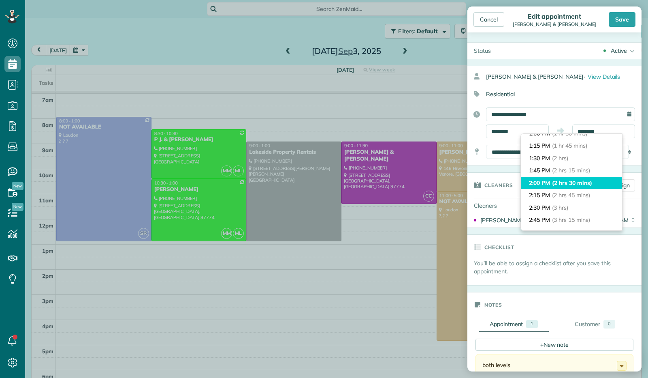
type input "*******"
click at [579, 184] on span "(2 hrs 30 mins)" at bounding box center [572, 182] width 40 height 7
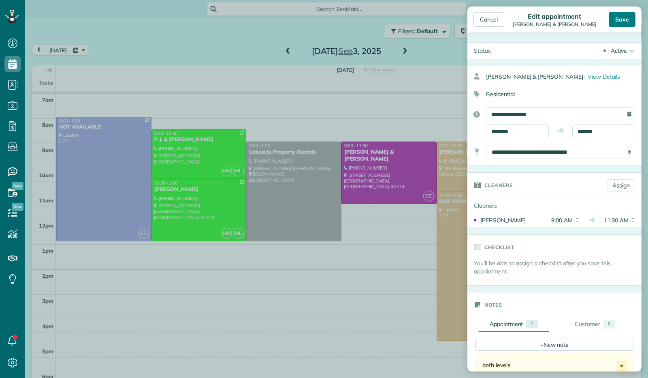
click at [613, 24] on div "Save" at bounding box center [622, 19] width 27 height 15
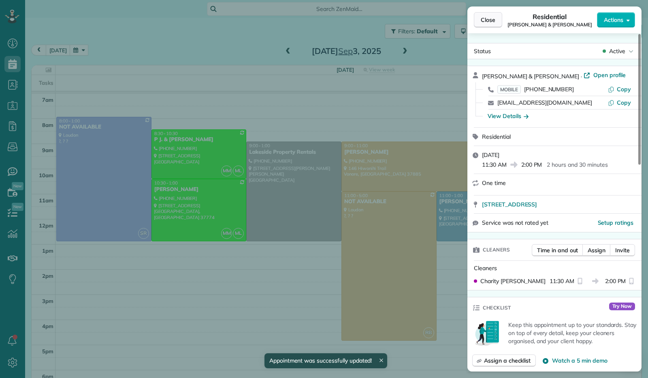
click at [489, 21] on span "Close" at bounding box center [488, 20] width 15 height 8
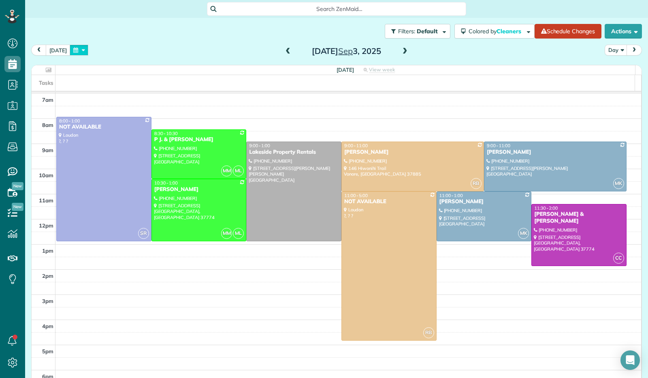
click at [75, 49] on button "button" at bounding box center [79, 50] width 19 height 11
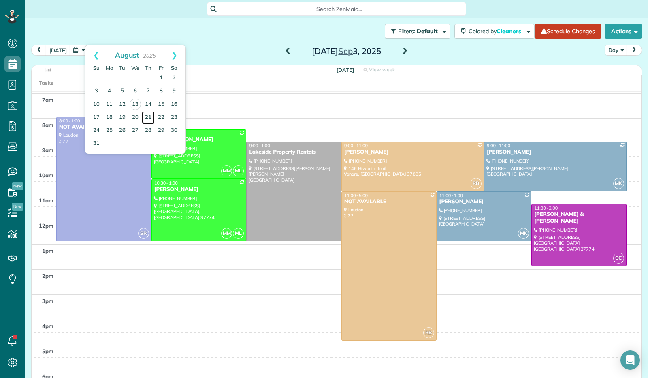
click at [148, 116] on link "21" at bounding box center [148, 117] width 13 height 13
